Goal: Task Accomplishment & Management: Manage account settings

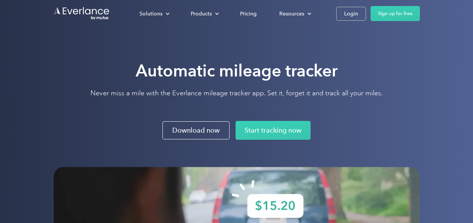
click at [333, 14] on div "Solutions For companies Easy vehicle reimbursements For self-employed Maximize …" at bounding box center [273, 13] width 291 height 15
click at [341, 14] on link "Login" at bounding box center [351, 14] width 30 height 14
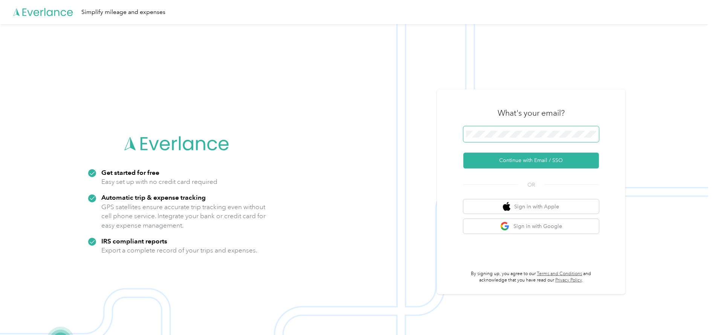
click at [552, 127] on span at bounding box center [531, 134] width 136 height 16
click at [546, 163] on button "Continue with Email / SSO" at bounding box center [531, 161] width 136 height 16
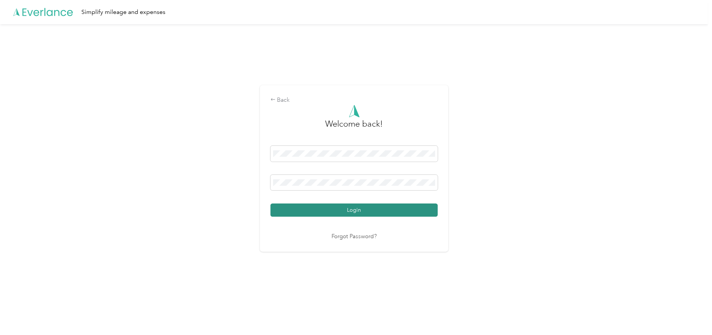
click at [355, 209] on button "Login" at bounding box center [353, 209] width 167 height 13
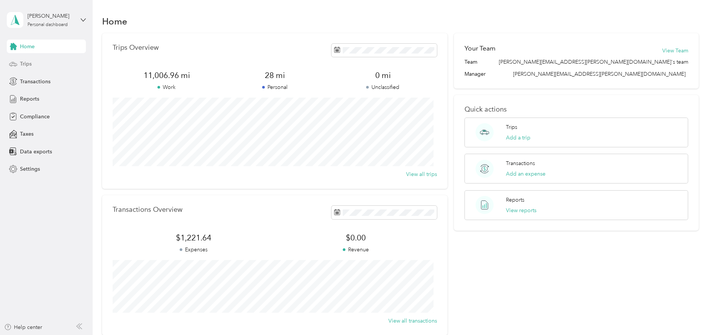
click at [28, 61] on span "Trips" at bounding box center [26, 64] width 12 height 8
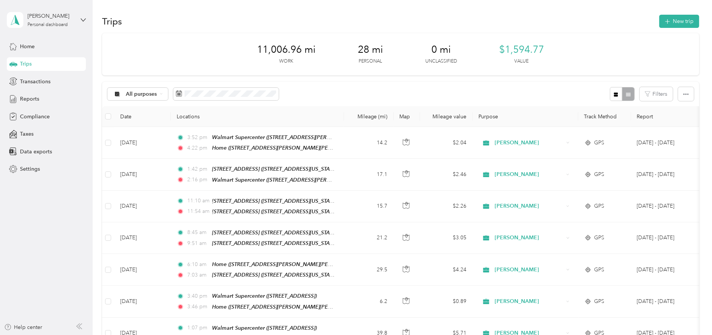
click at [151, 14] on div "Trips New trip" at bounding box center [400, 21] width 597 height 16
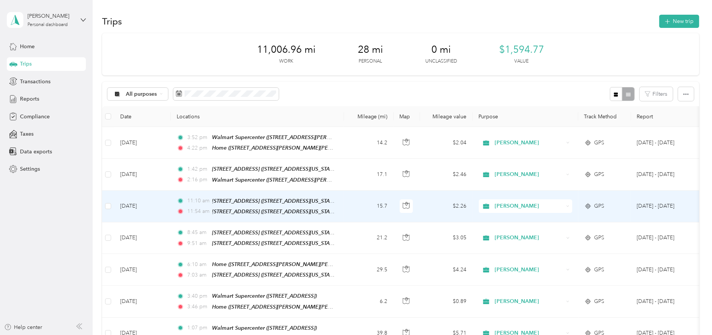
scroll to position [56, 0]
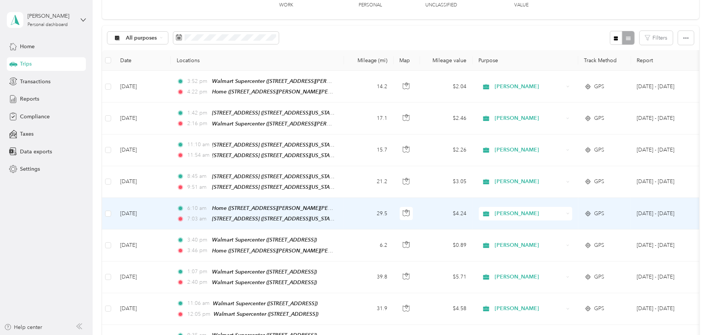
click at [360, 209] on td "29.5" at bounding box center [369, 214] width 50 height 32
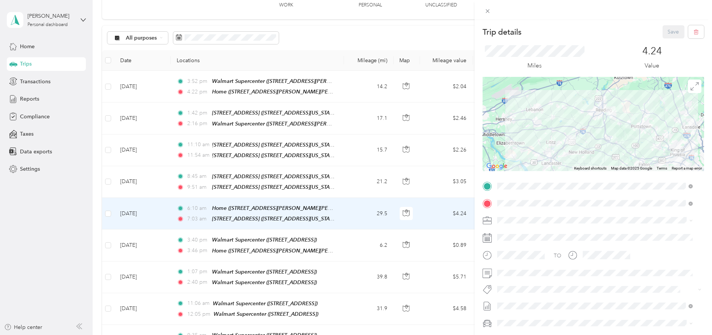
click at [585, 235] on div "TEAM Walmart Supercenter" at bounding box center [550, 233] width 78 height 9
click at [662, 31] on button "Save" at bounding box center [673, 31] width 22 height 13
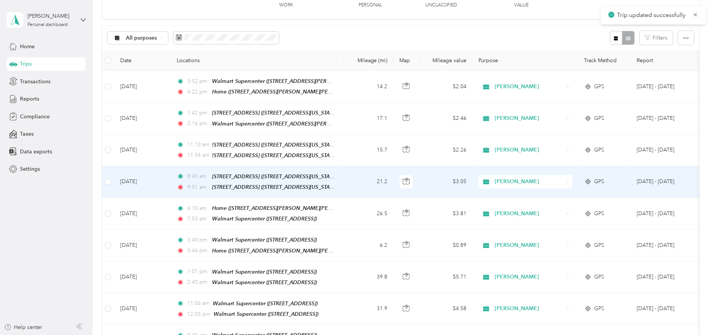
click at [340, 176] on td "8:45 am [STREET_ADDRESS] ([STREET_ADDRESS][US_STATE]) 9:51 am [STREET_ADDRESS] …" at bounding box center [257, 182] width 173 height 32
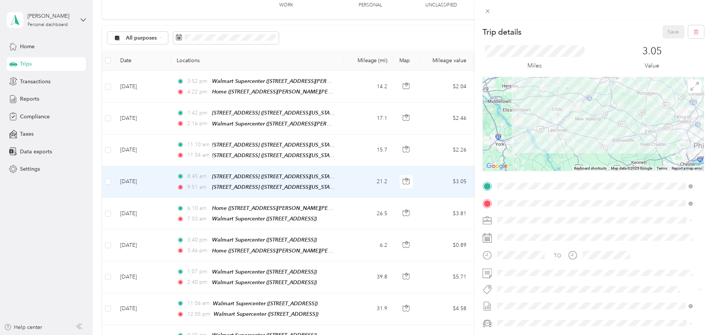
click at [559, 225] on span "[STREET_ADDRESS]" at bounding box center [535, 226] width 48 height 6
click at [559, 232] on div "Walmart 2945" at bounding box center [535, 233] width 48 height 7
click at [662, 36] on button "Save" at bounding box center [673, 31] width 22 height 13
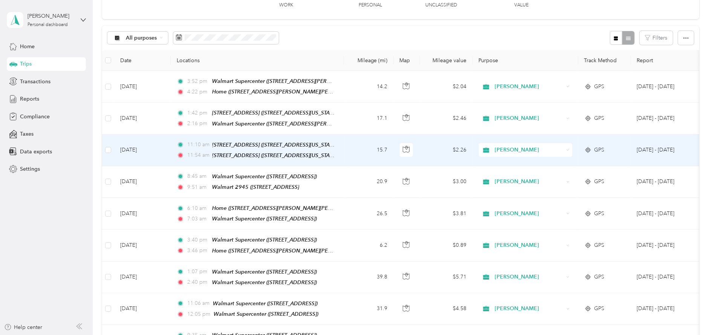
click at [343, 151] on td "11:10 am [STREET_ADDRESS] ([STREET_ADDRESS][US_STATE]) 11:54 am [STREET_ADDRESS…" at bounding box center [257, 150] width 173 height 32
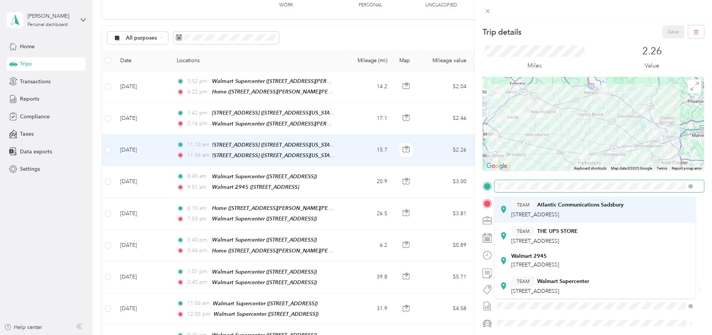
scroll to position [56, 0]
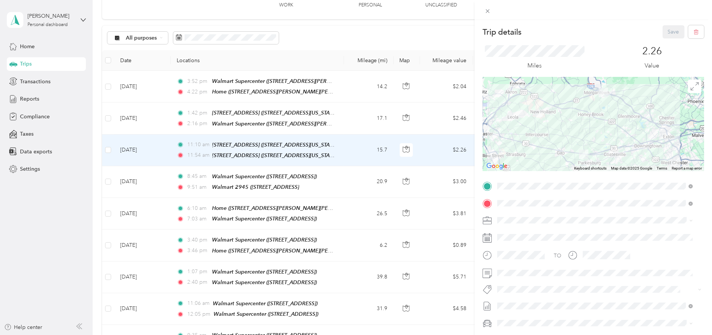
click at [559, 242] on div "Walmart [STREET_ADDRESS]" at bounding box center [535, 243] width 48 height 16
click at [569, 247] on div "TEAM Walmart Supercenter [STREET_ADDRESS]" at bounding box center [595, 238] width 190 height 21
click at [660, 39] on div "Miles" at bounding box center [592, 57] width 221 height 38
click at [662, 35] on button "Save" at bounding box center [673, 31] width 22 height 13
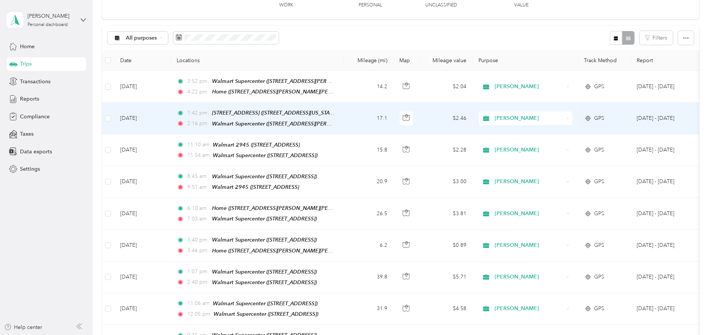
click at [368, 113] on td "17.1" at bounding box center [369, 118] width 50 height 32
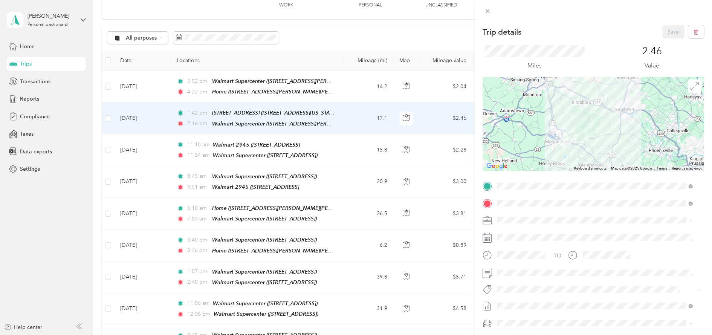
click at [559, 225] on span "[STREET_ADDRESS]" at bounding box center [535, 227] width 48 height 6
click at [662, 29] on button "Save" at bounding box center [673, 31] width 22 height 13
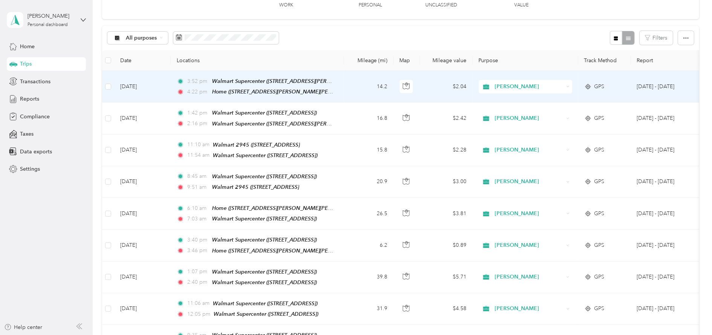
click at [363, 87] on td "14.2" at bounding box center [369, 87] width 50 height 32
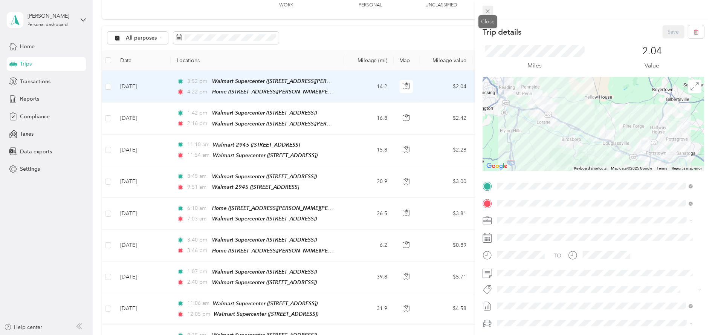
click at [487, 10] on icon at bounding box center [487, 11] width 6 height 6
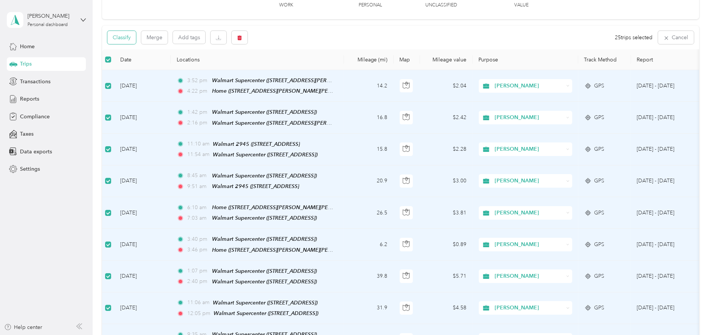
click at [130, 37] on button "Classify" at bounding box center [121, 37] width 29 height 13
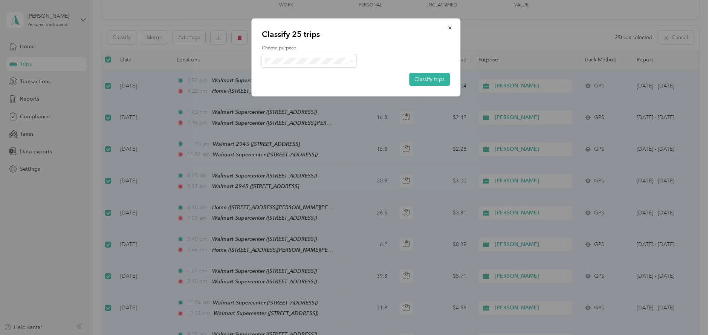
click at [304, 75] on span "[PERSON_NAME]" at bounding box center [316, 74] width 70 height 8
click at [441, 83] on button "Classify trips" at bounding box center [429, 79] width 41 height 13
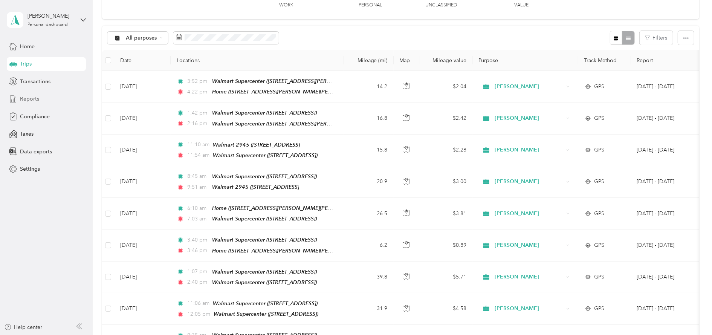
click at [38, 99] on span "Reports" at bounding box center [29, 99] width 19 height 8
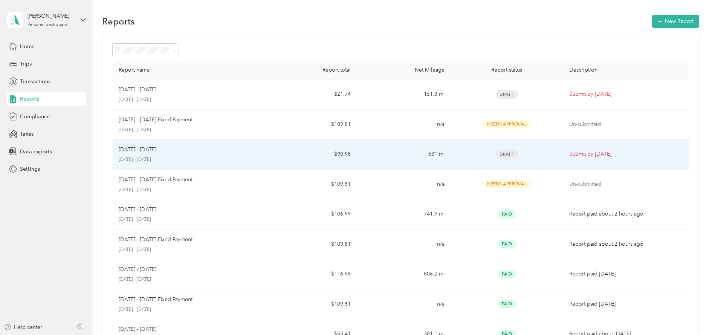
click at [382, 159] on td "631 mi" at bounding box center [404, 154] width 94 height 30
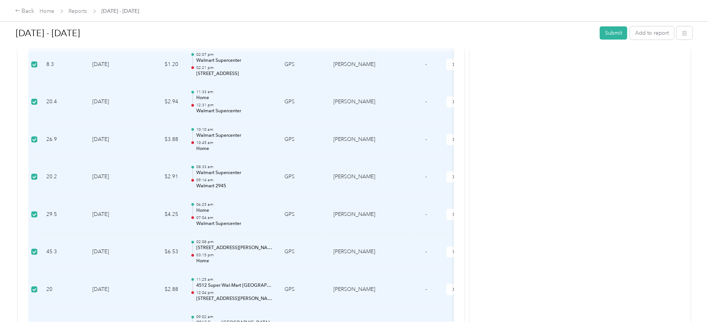
scroll to position [193, 0]
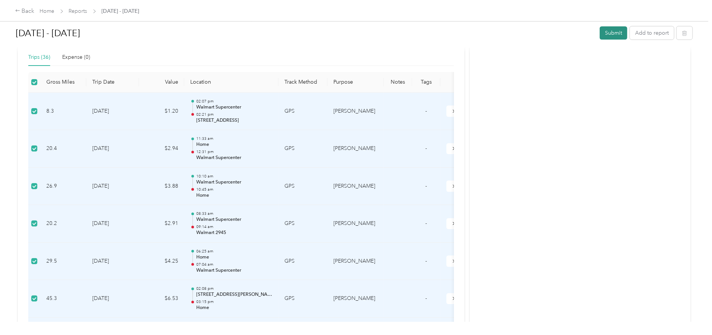
click at [595, 37] on div "[DATE] - [DATE] Submit Add to report" at bounding box center [354, 34] width 676 height 22
click at [607, 36] on button "Submit" at bounding box center [613, 32] width 27 height 13
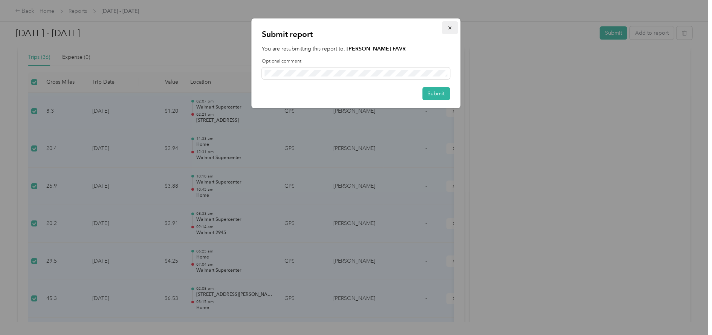
click at [451, 26] on span "button" at bounding box center [449, 27] width 5 height 6
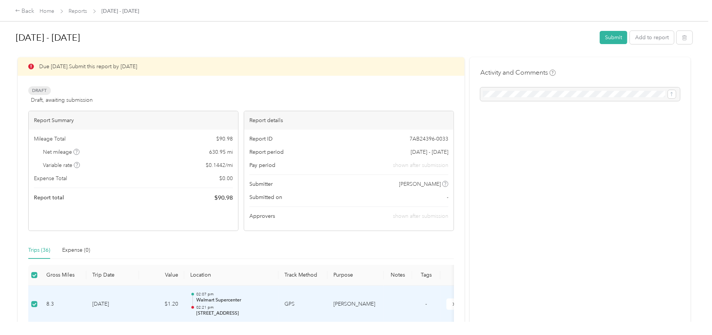
scroll to position [0, 0]
click at [610, 40] on button "Submit" at bounding box center [613, 37] width 27 height 13
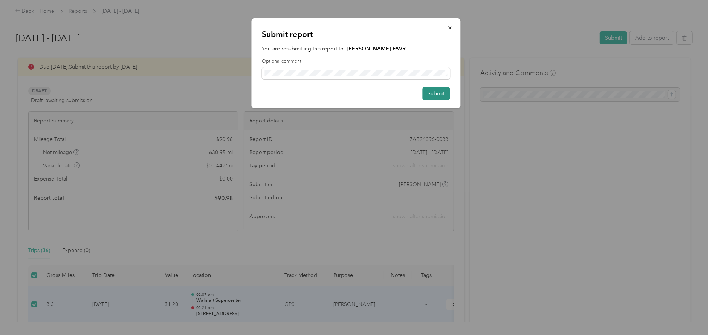
click at [439, 92] on button "Submit" at bounding box center [436, 93] width 27 height 13
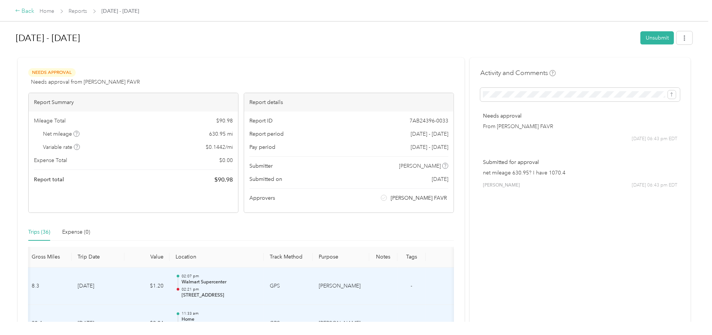
click at [23, 11] on div "Back" at bounding box center [25, 11] width 20 height 9
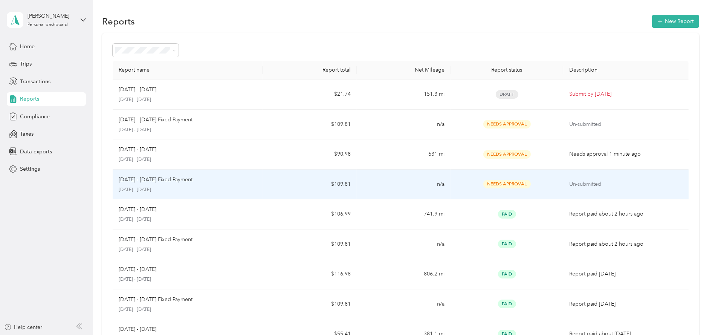
click at [234, 177] on div "[DATE] - [DATE] Fixed Payment" at bounding box center [188, 179] width 138 height 8
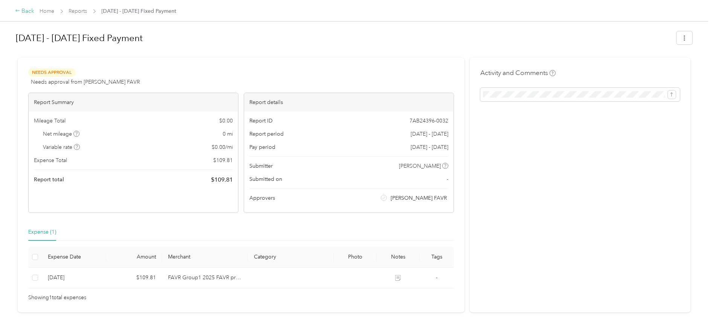
click at [26, 11] on div "Back" at bounding box center [25, 11] width 20 height 9
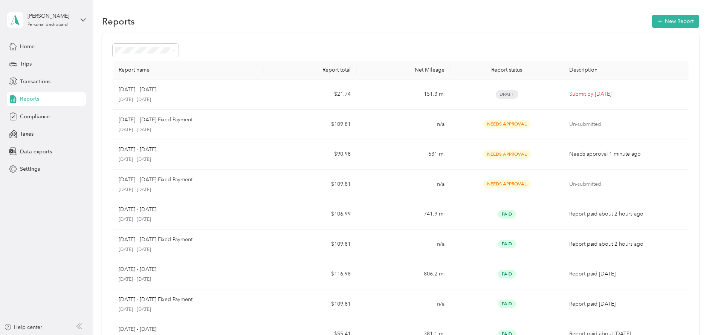
click at [398, 16] on div "Reports New Report" at bounding box center [400, 21] width 597 height 16
